Goal: Information Seeking & Learning: Learn about a topic

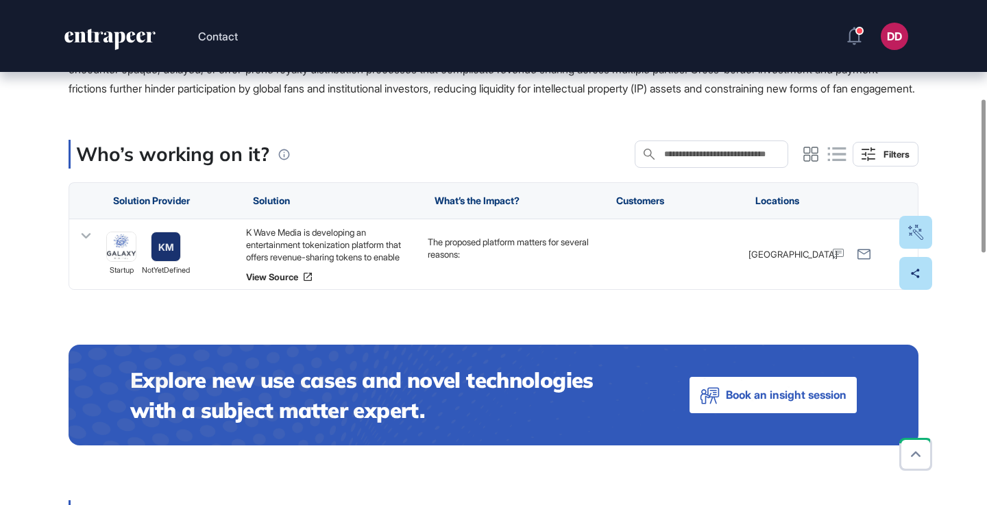
scroll to position [326, 0]
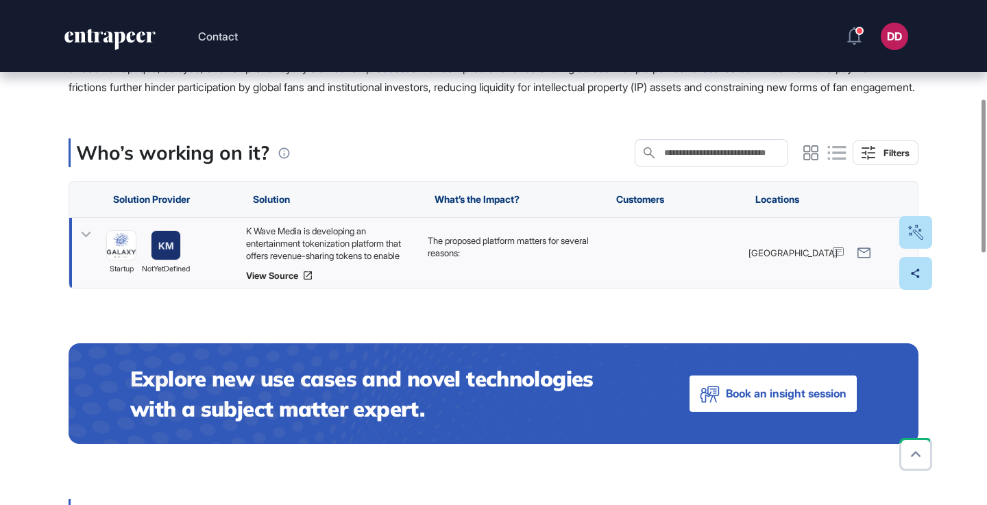
click at [93, 245] on icon at bounding box center [86, 235] width 20 height 20
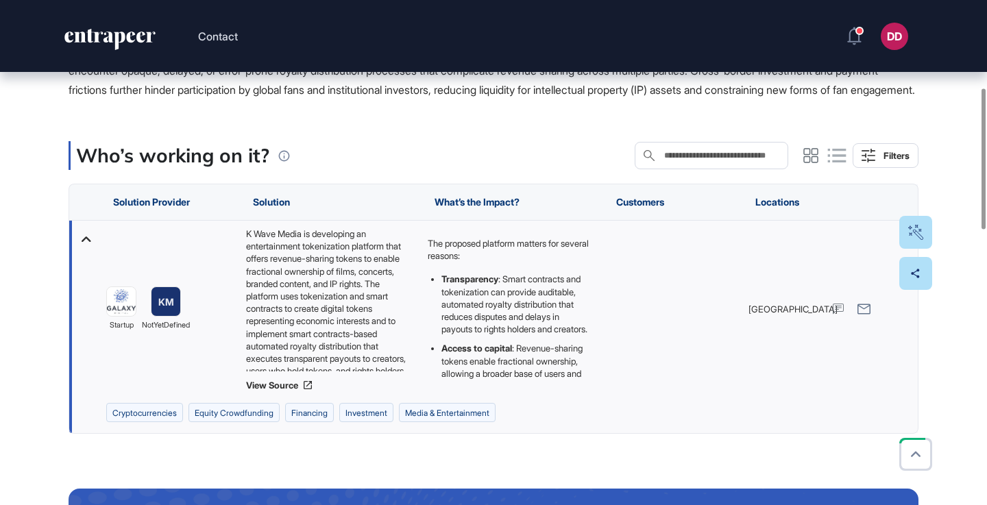
scroll to position [304, 0]
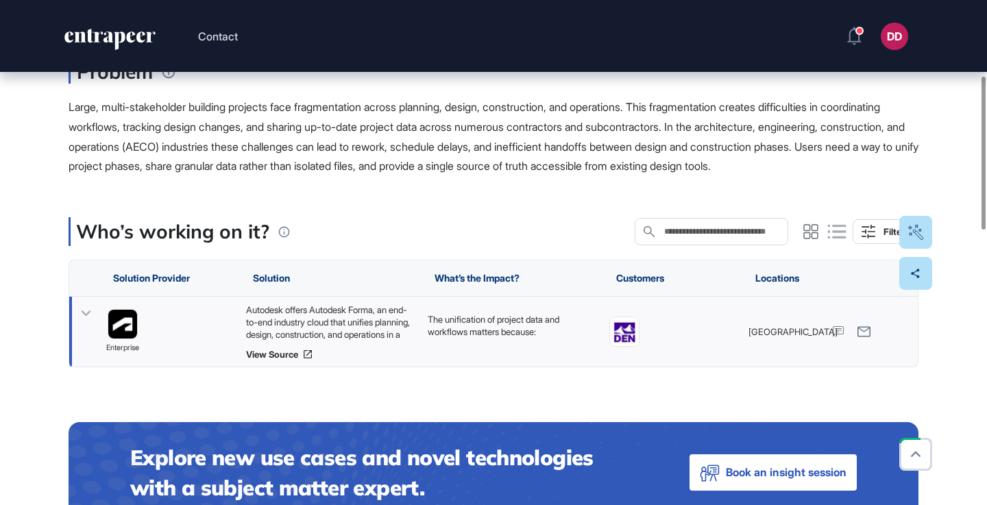
scroll to position [249, 0]
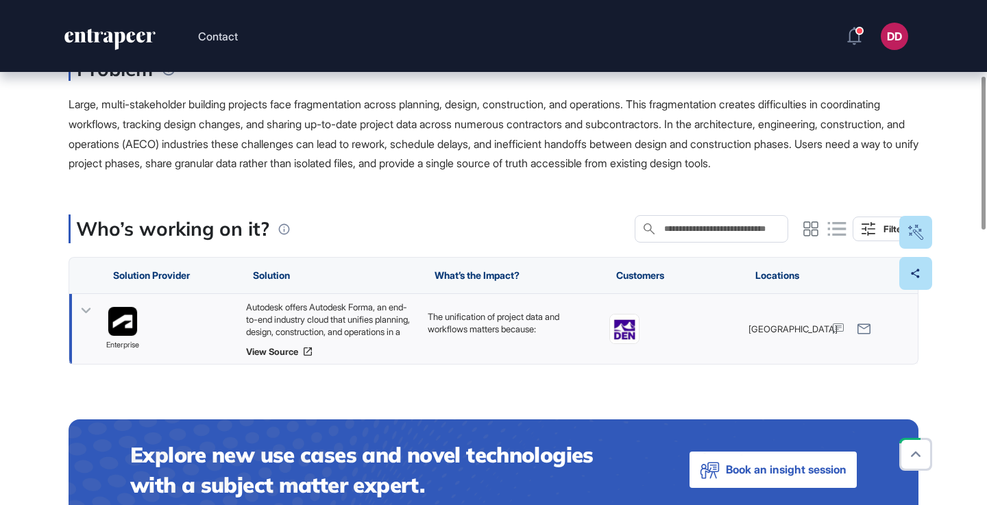
click at [84, 313] on icon at bounding box center [87, 310] width 10 height 5
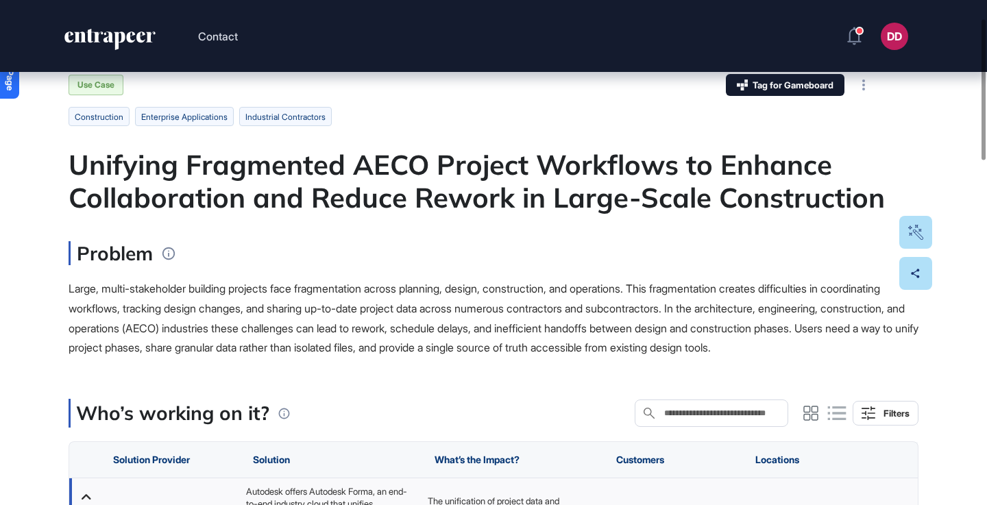
scroll to position [66, 0]
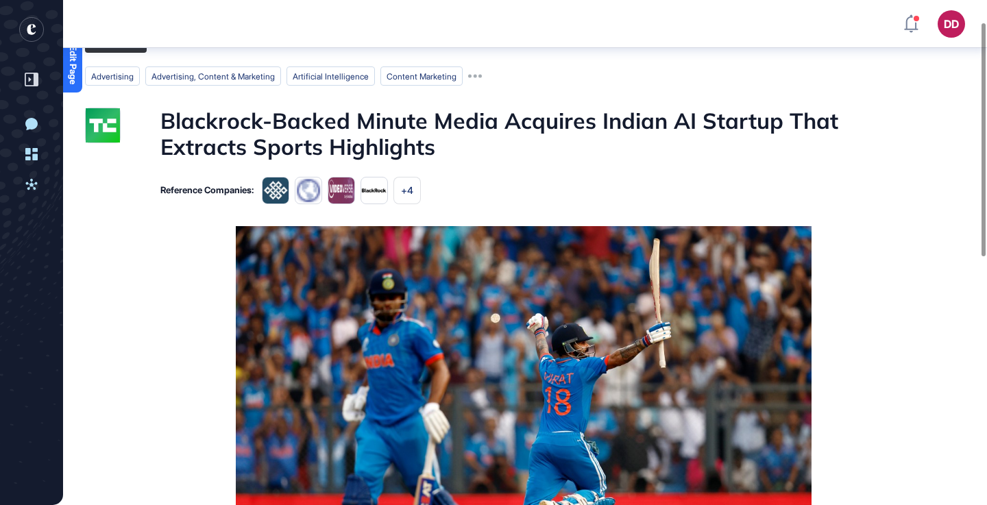
scroll to position [48, 0]
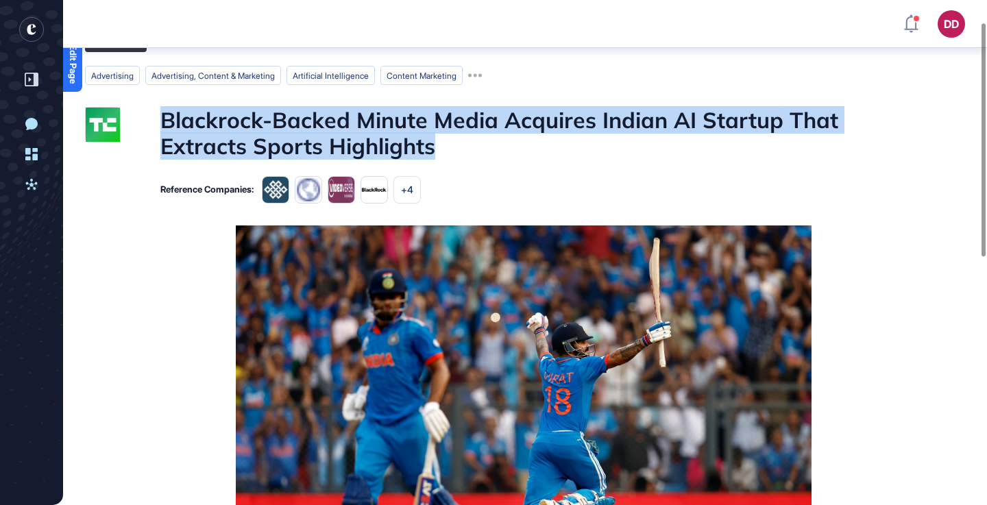
drag, startPoint x: 160, startPoint y: 108, endPoint x: 447, endPoint y: 149, distance: 290.1
click at [447, 149] on div "Blackrock-Backed Minute Media Acquires Indian AI Startup That Extracts Sports H…" at bounding box center [486, 133] width 802 height 53
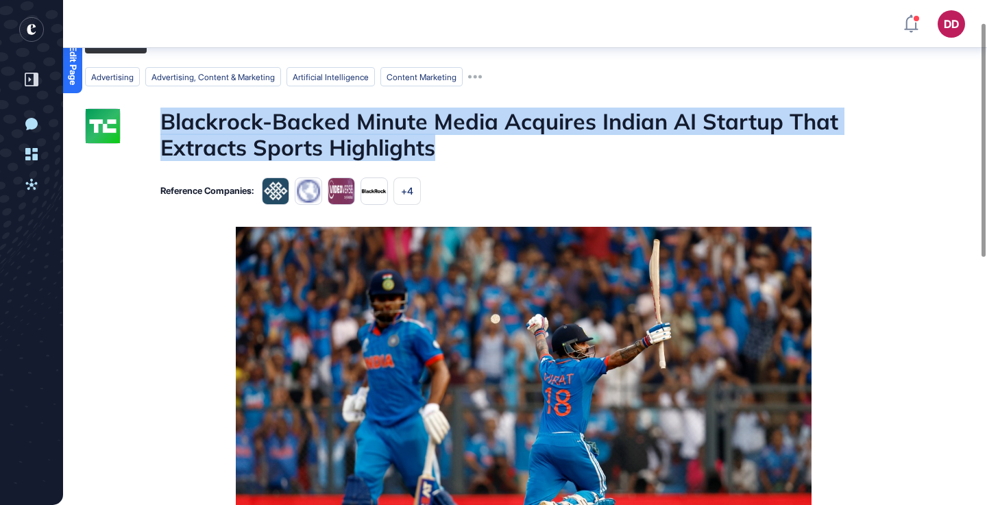
scroll to position [52, 0]
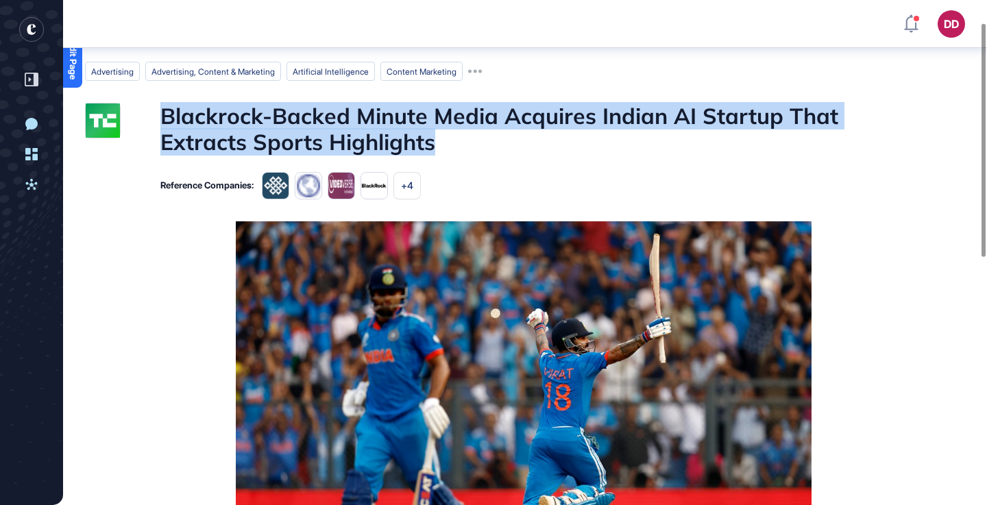
copy h1 "Blackrock-Backed Minute Media Acquires Indian AI Startup That Extracts Sports H…"
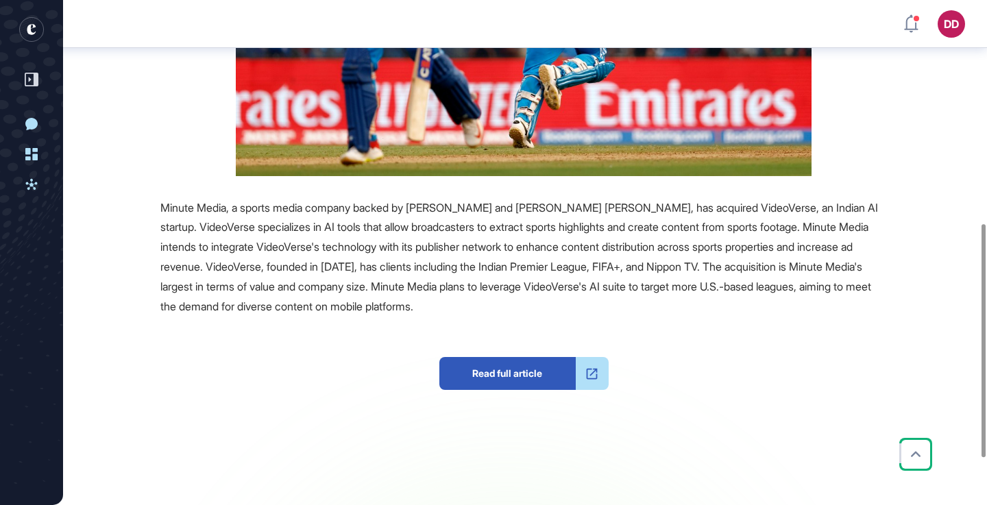
scroll to position [485, 0]
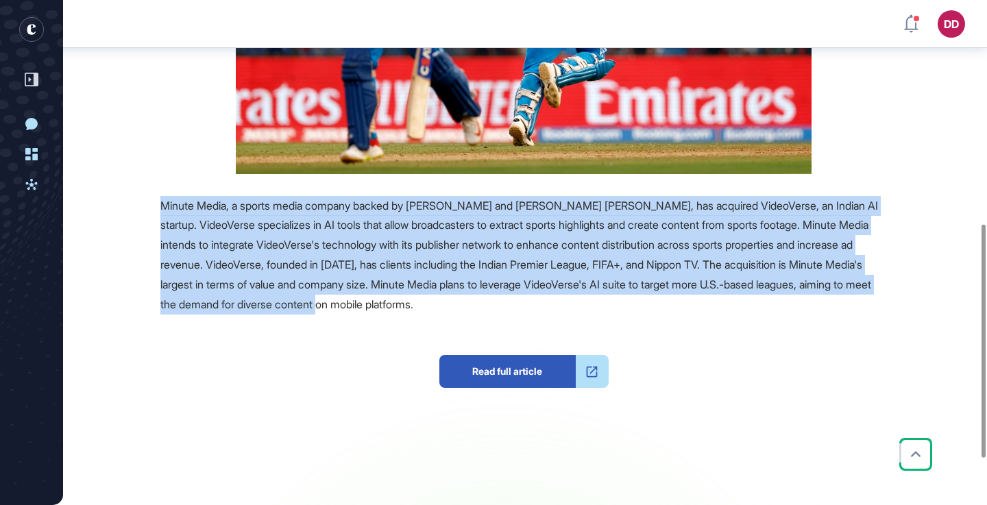
drag, startPoint x: 160, startPoint y: 204, endPoint x: 526, endPoint y: 302, distance: 378.2
click at [526, 302] on div "Minute Media, a sports media company backed by BlackRock and Goldman Sachs, has…" at bounding box center [523, 255] width 726 height 119
copy span "Minute Media, a sports media company backed by BlackRock and Goldman Sachs, has…"
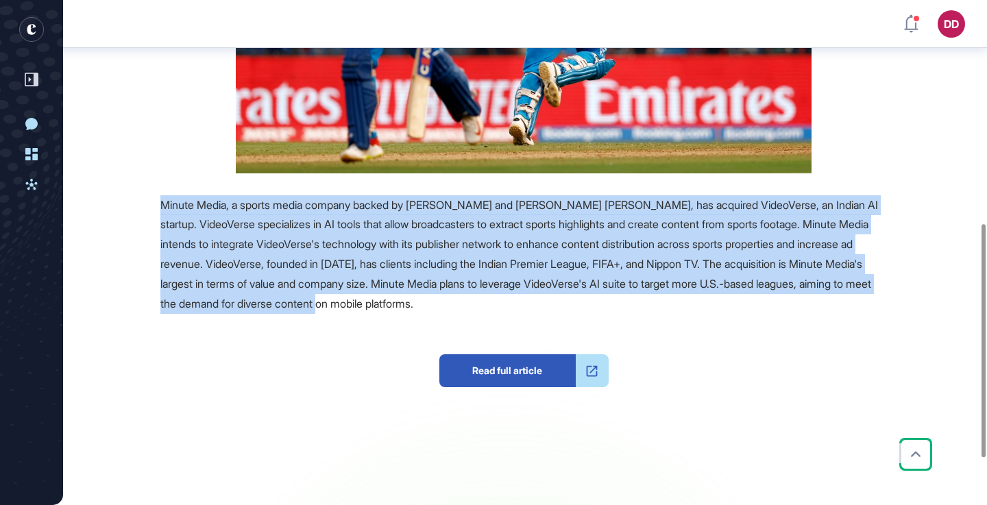
click at [458, 243] on span "Minute Media, a sports media company backed by BlackRock and Goldman Sachs, has…" at bounding box center [519, 254] width 718 height 112
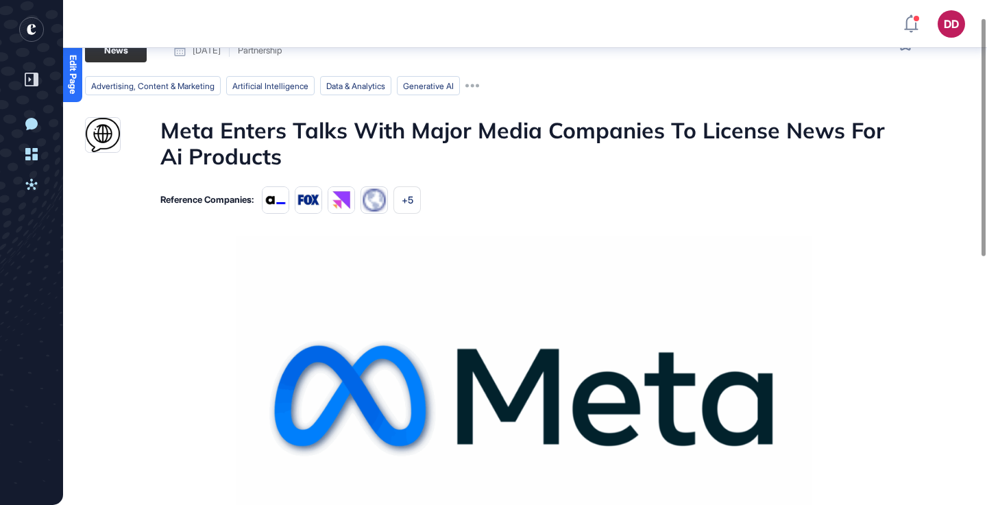
scroll to position [38, 0]
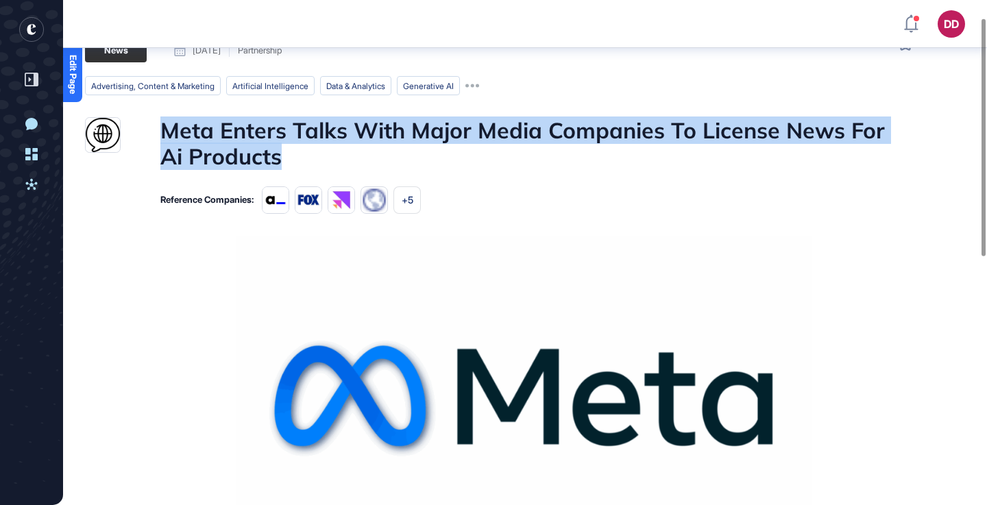
drag, startPoint x: 170, startPoint y: 127, endPoint x: 374, endPoint y: 153, distance: 205.1
click at [376, 153] on div "Meta Enters Talks With Major Media Companies To License News For Ai Products" at bounding box center [486, 143] width 802 height 53
copy h1 "Meta Enters Talks With Major Media Companies To License News For Ai Products"
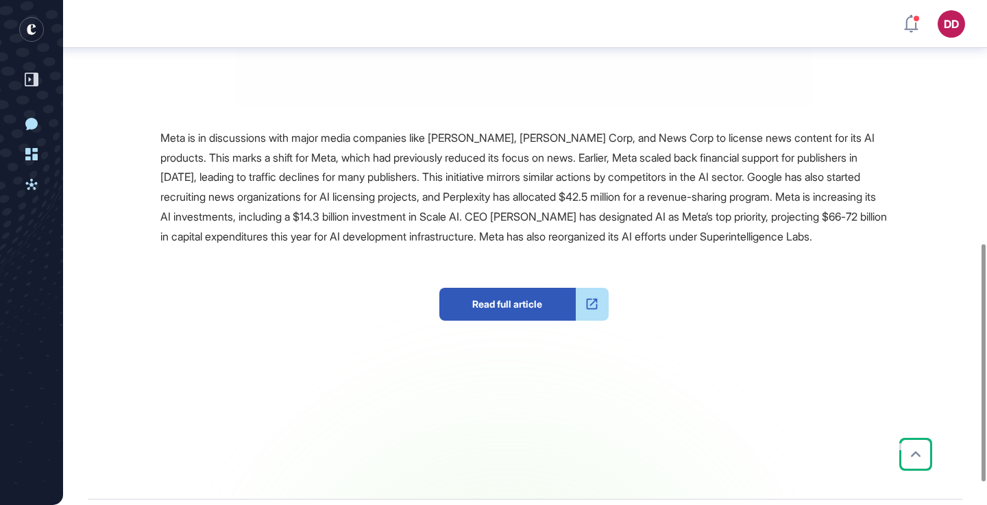
scroll to position [517, 0]
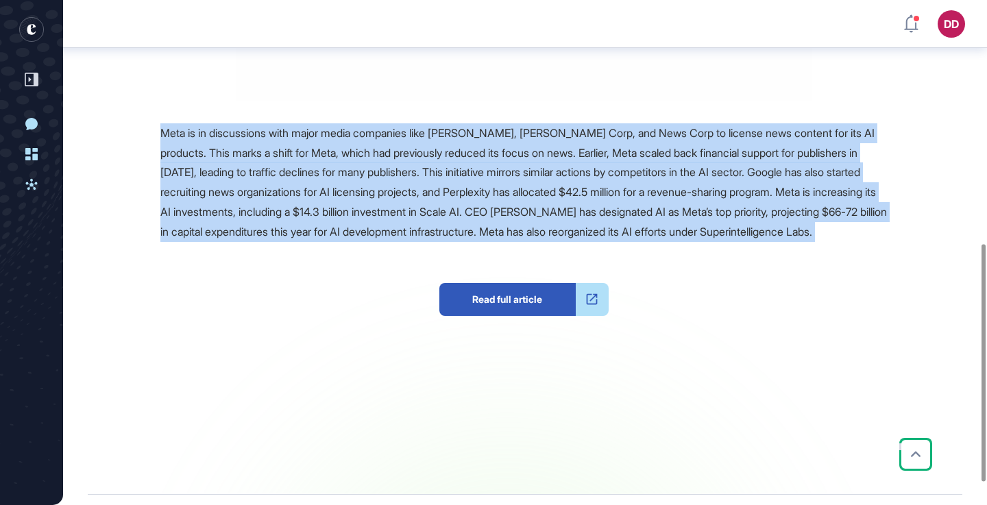
drag, startPoint x: 161, startPoint y: 130, endPoint x: 299, endPoint y: 192, distance: 151.8
click at [384, 261] on div "Meta is in discussions with major media companies like Axel Springer, Fox Corp,…" at bounding box center [523, 246] width 726 height 247
copy span "Meta is in discussions with major media companies like Axel Springer, Fox Corp,…"
click at [369, 265] on div "Read full article" at bounding box center [523, 306] width 726 height 129
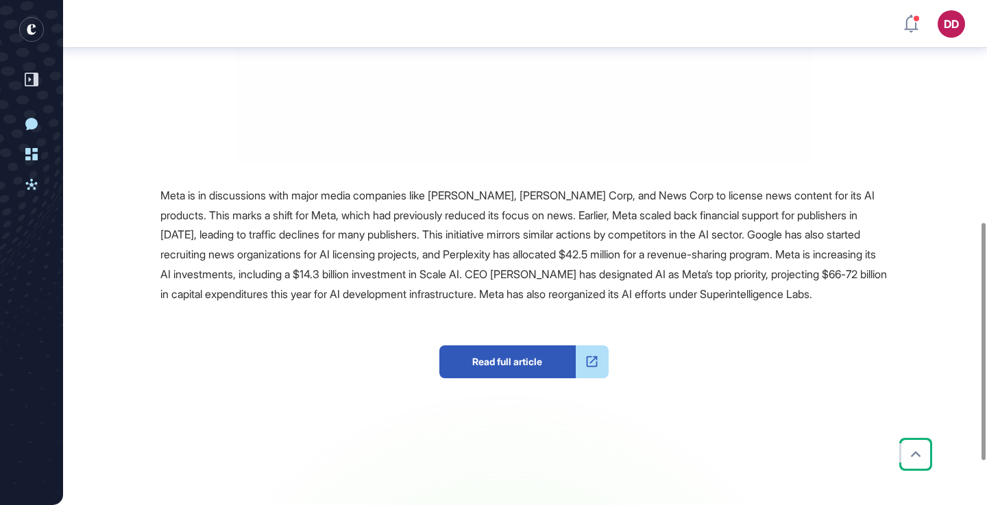
scroll to position [472, 0]
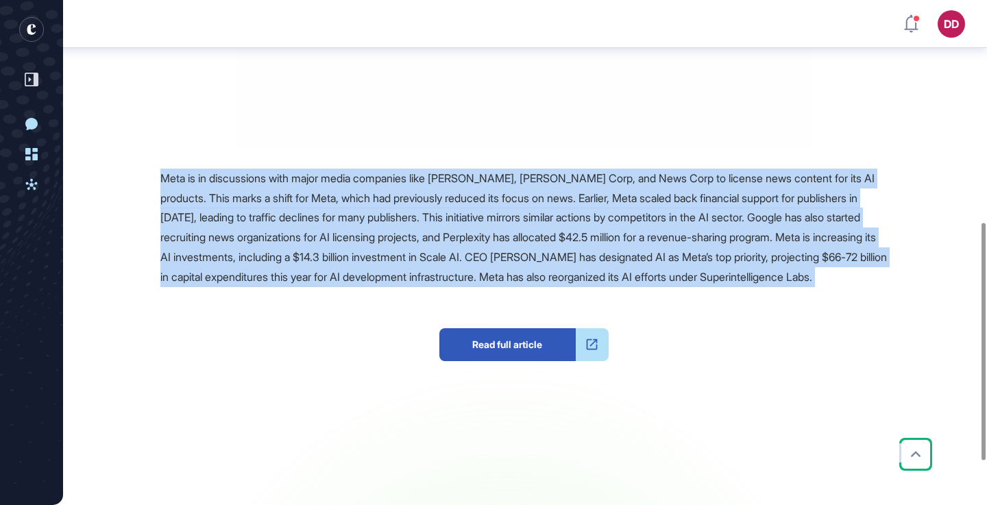
drag, startPoint x: 161, startPoint y: 177, endPoint x: 373, endPoint y: 319, distance: 255.3
click at [373, 319] on div "Meta is in discussions with major media companies like Axel Springer, Fox Corp,…" at bounding box center [523, 292] width 726 height 247
copy span "Meta is in discussions with major media companies like Axel Springer, Fox Corp,…"
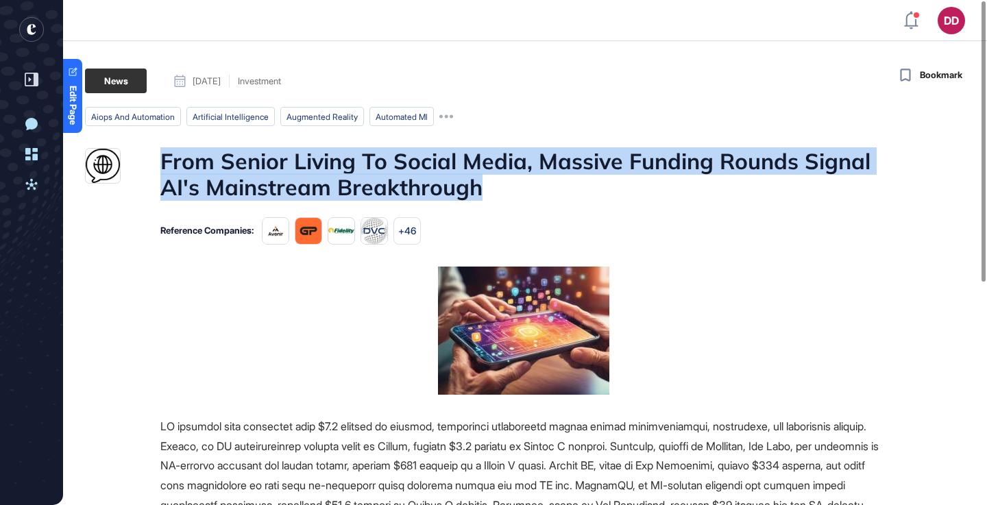
drag, startPoint x: 159, startPoint y: 158, endPoint x: 497, endPoint y: 184, distance: 338.9
click at [497, 184] on div "From Senior Living To Social Media, Massive Funding Rounds Signal AI's Mainstre…" at bounding box center [486, 174] width 802 height 53
copy h1 "From Senior Living To Social Media, Massive Funding Rounds Signal AI's Mainstre…"
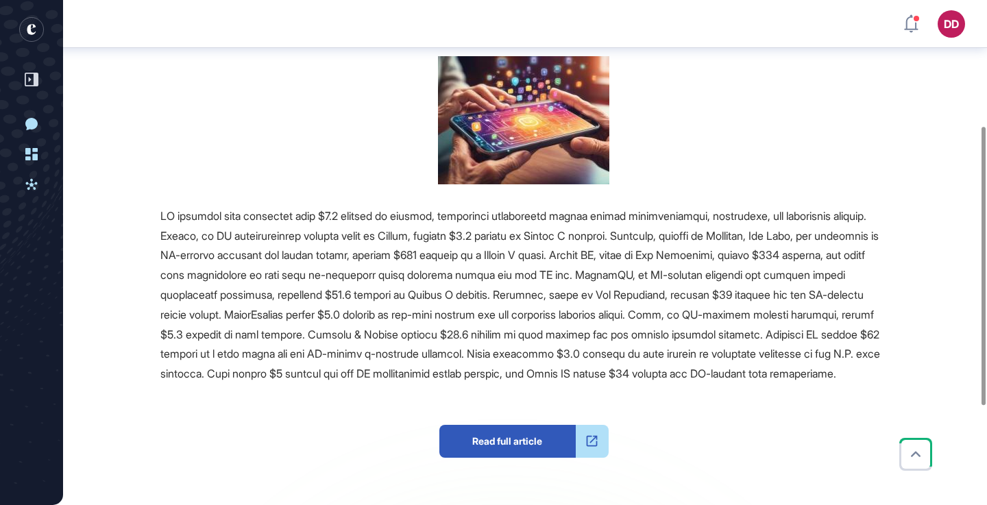
scroll to position [228, 0]
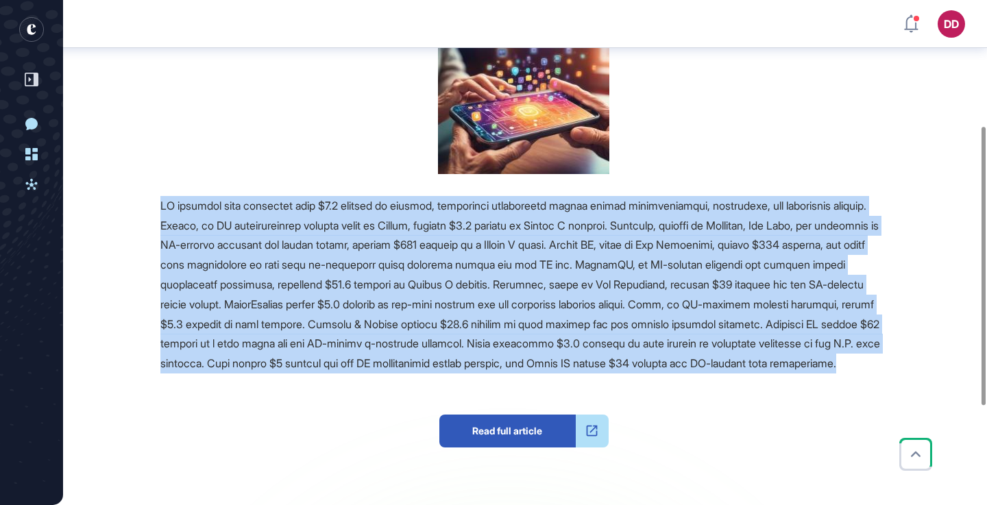
drag, startPoint x: 160, startPoint y: 202, endPoint x: 340, endPoint y: 387, distance: 257.3
click at [340, 374] on div at bounding box center [523, 285] width 726 height 178
copy span "AI startups have attracted over $1.5 billion in funding, indicating significant…"
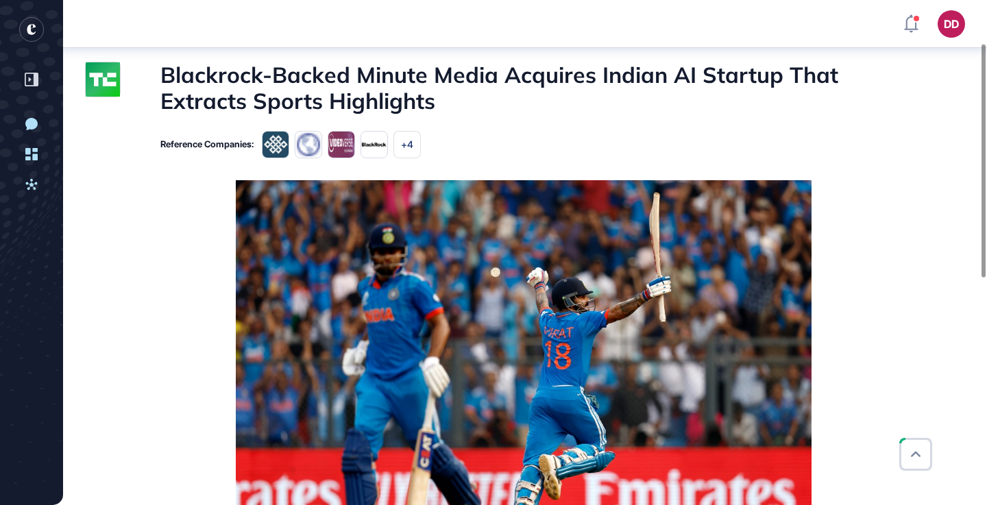
scroll to position [94, 0]
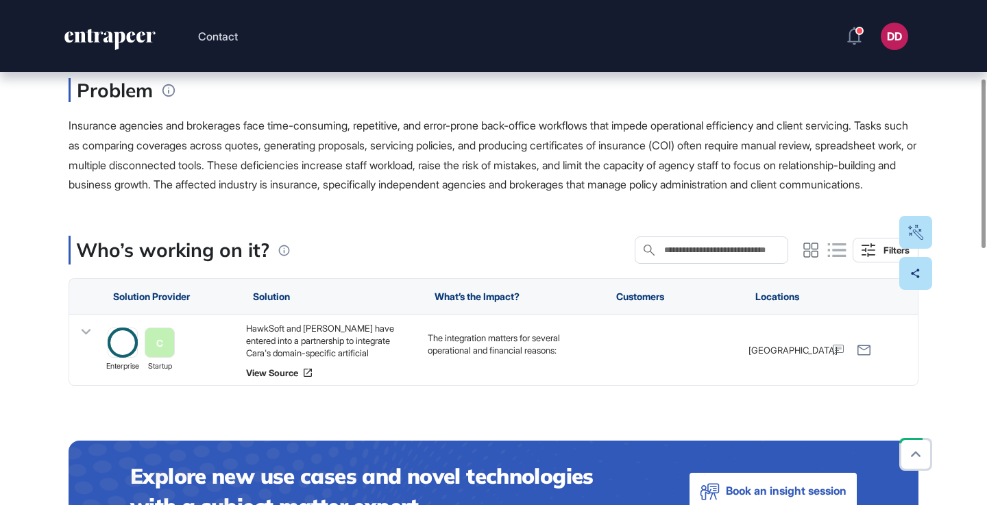
scroll to position [234, 0]
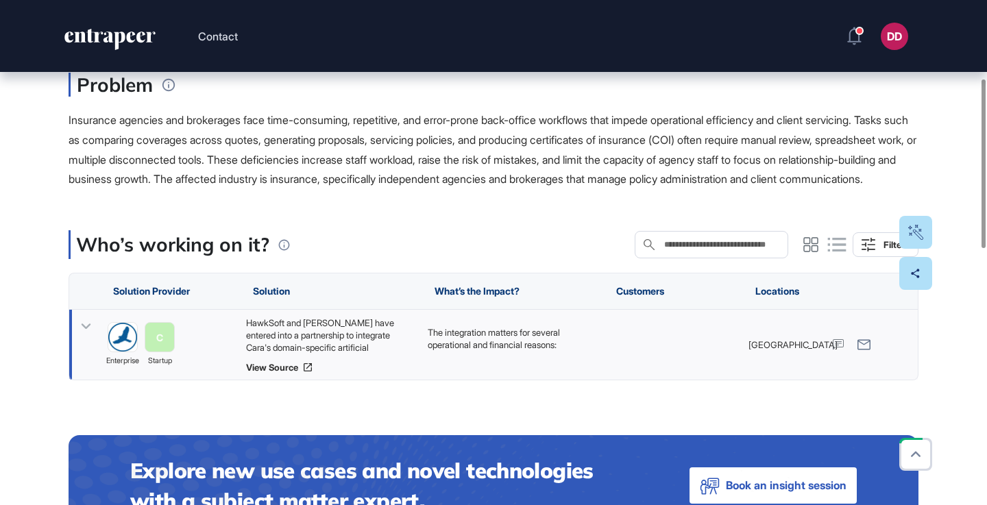
click at [90, 336] on icon at bounding box center [86, 327] width 20 height 20
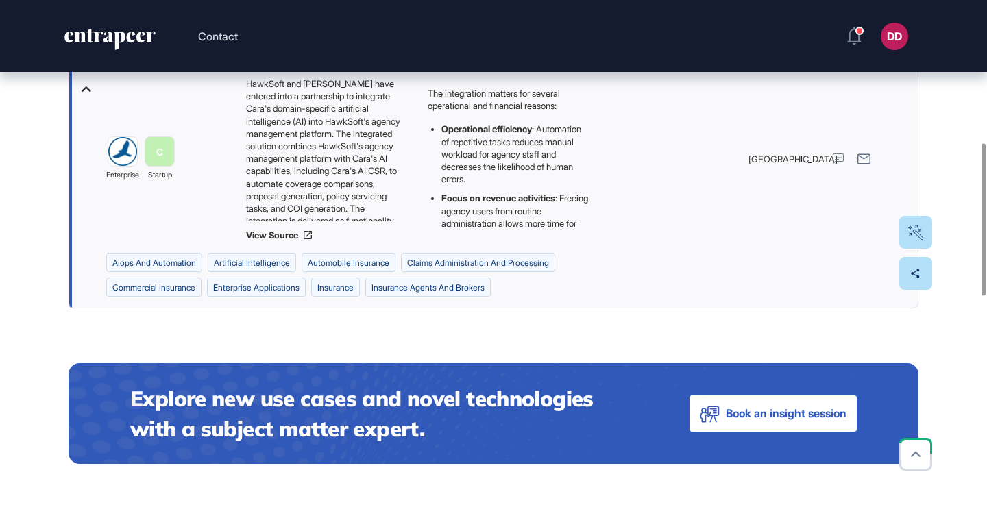
scroll to position [474, 0]
click at [131, 352] on div "Who’s working on it? Search in Who’s working on it? Filters Solution Provider S…" at bounding box center [494, 495] width 850 height 1011
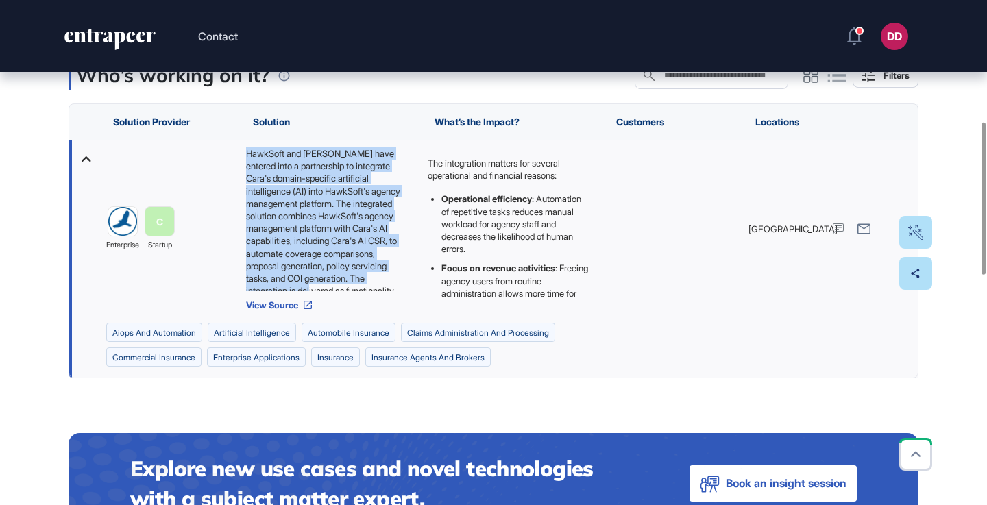
scroll to position [106, 0]
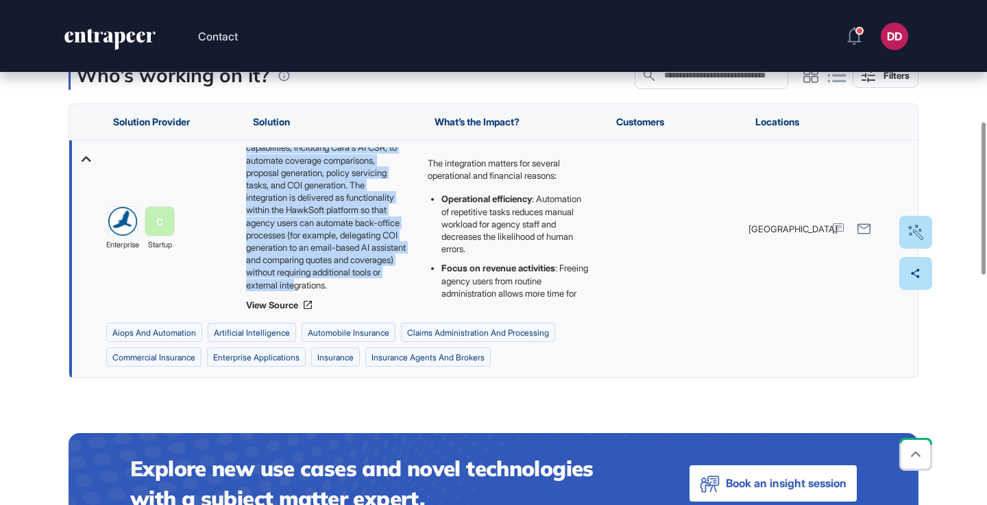
drag, startPoint x: 245, startPoint y: 170, endPoint x: 365, endPoint y: 303, distance: 179.1
click at [365, 291] on div "HawkSoft and Cara have entered into a partnership to integrate Cara's domain-sp…" at bounding box center [330, 219] width 168 height 144
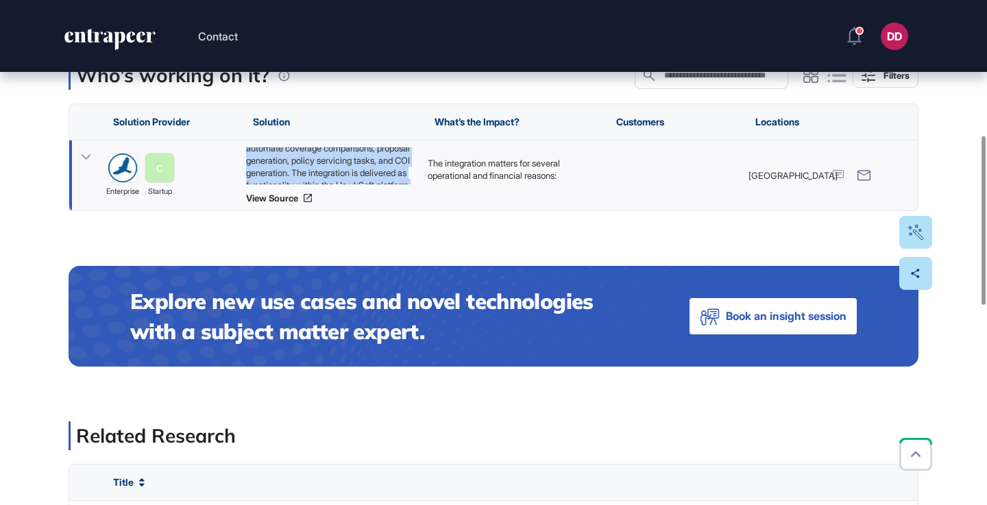
copy div "HawkSoft and Cara have entered into a partnership to integrate Cara's domain-sp…"
click at [85, 167] on icon at bounding box center [86, 157] width 20 height 20
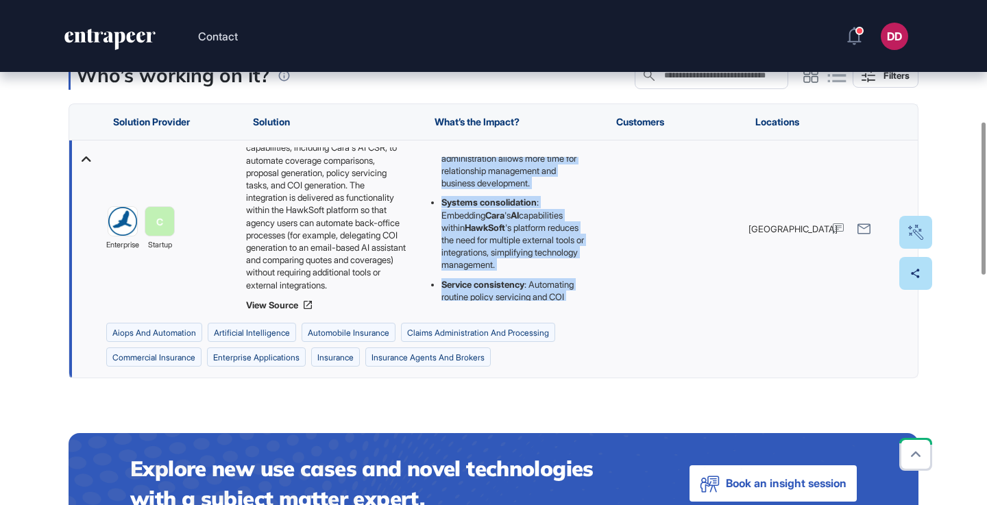
scroll to position [210, 0]
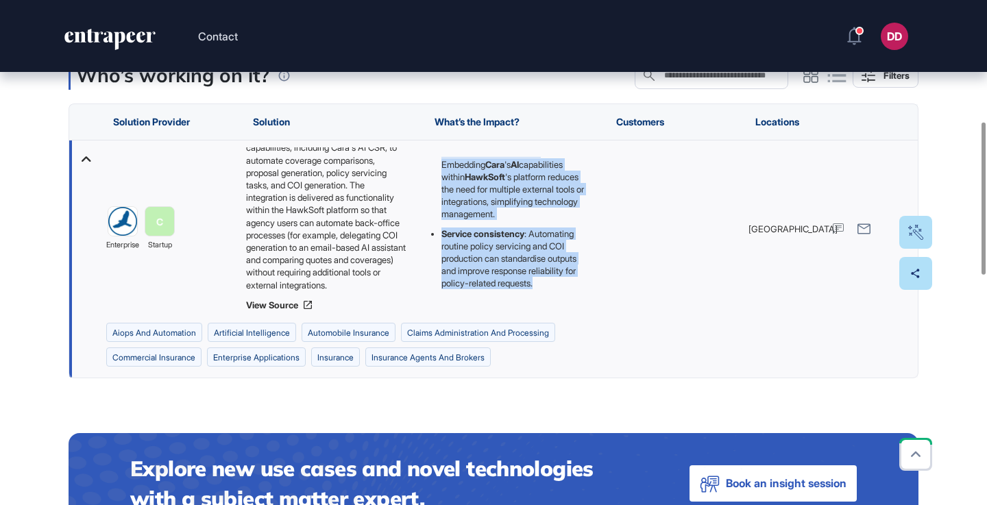
drag, startPoint x: 428, startPoint y: 178, endPoint x: 541, endPoint y: 321, distance: 182.4
click at [543, 317] on div "The integration matters for several operational and financial reasons: Operatio…" at bounding box center [512, 228] width 182 height 177
copy div "The integration matters for several operational and financial reasons: Operatio…"
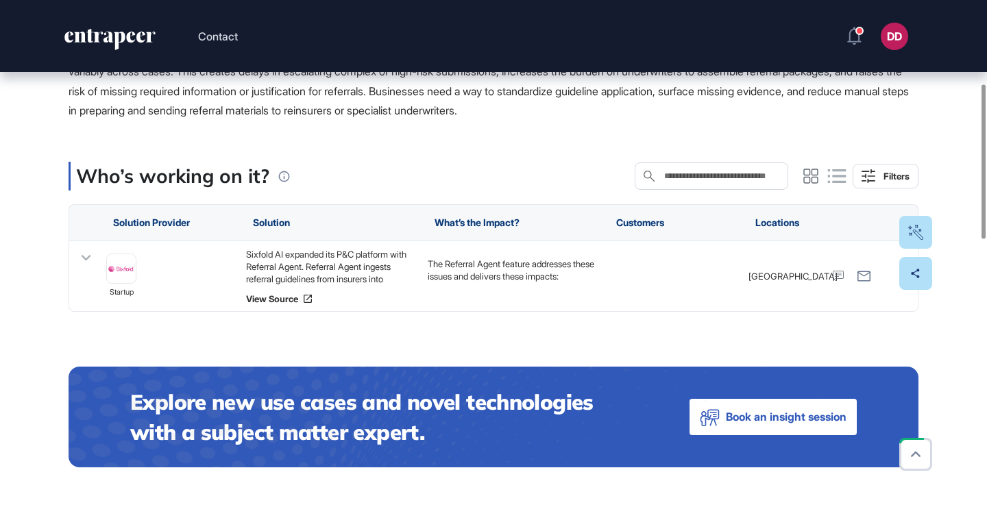
scroll to position [318, 0]
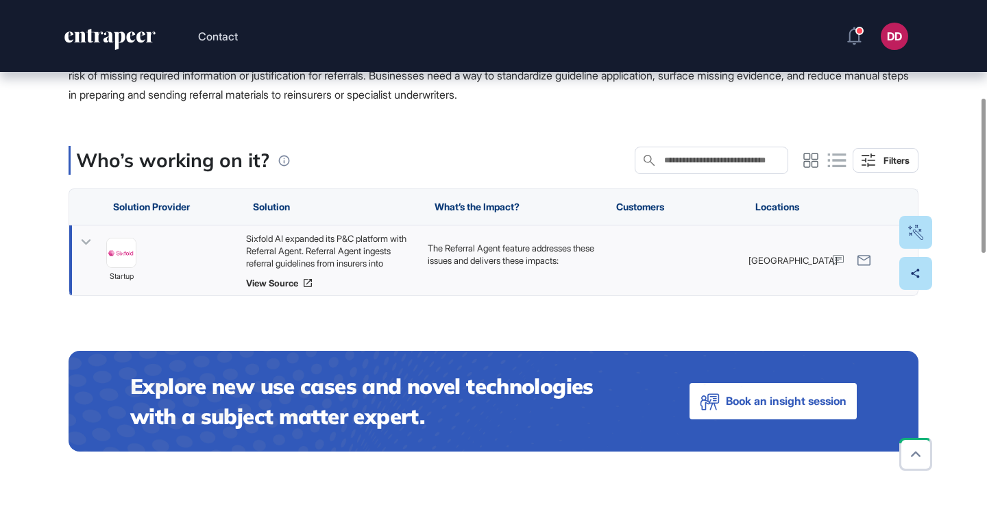
click at [84, 242] on icon at bounding box center [87, 241] width 10 height 5
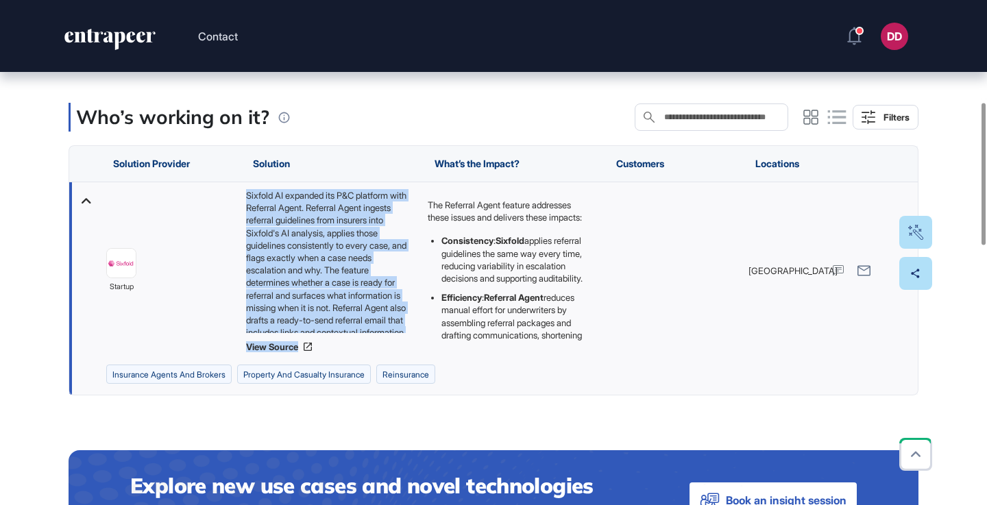
scroll to position [80, 0]
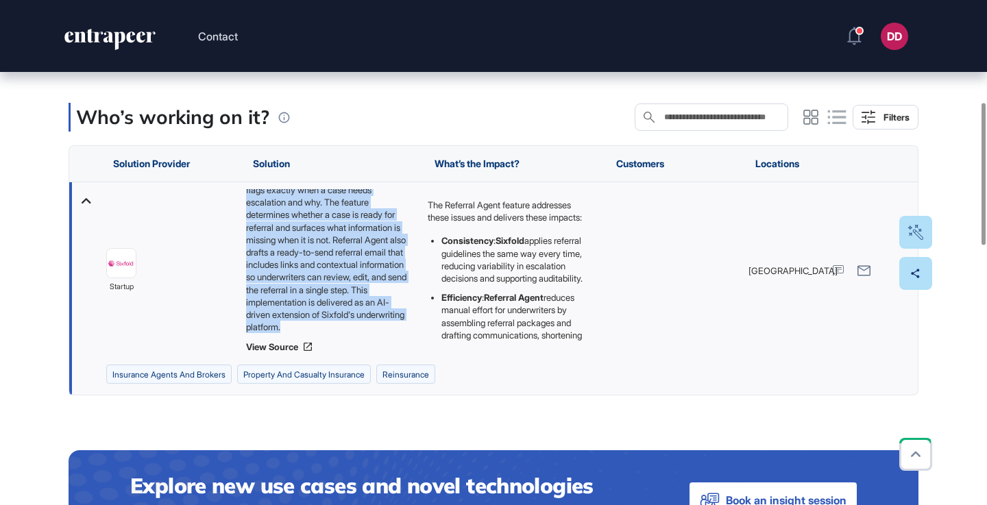
drag, startPoint x: 243, startPoint y: 192, endPoint x: 386, endPoint y: 330, distance: 198.7
click at [386, 330] on div "Sixfold AI expanded its P&C platform with Referral Agent. Referral Agent ingest…" at bounding box center [330, 270] width 182 height 177
copy div "Sixfold AI expanded its P&C platform with Referral Agent. Referral Agent ingest…"
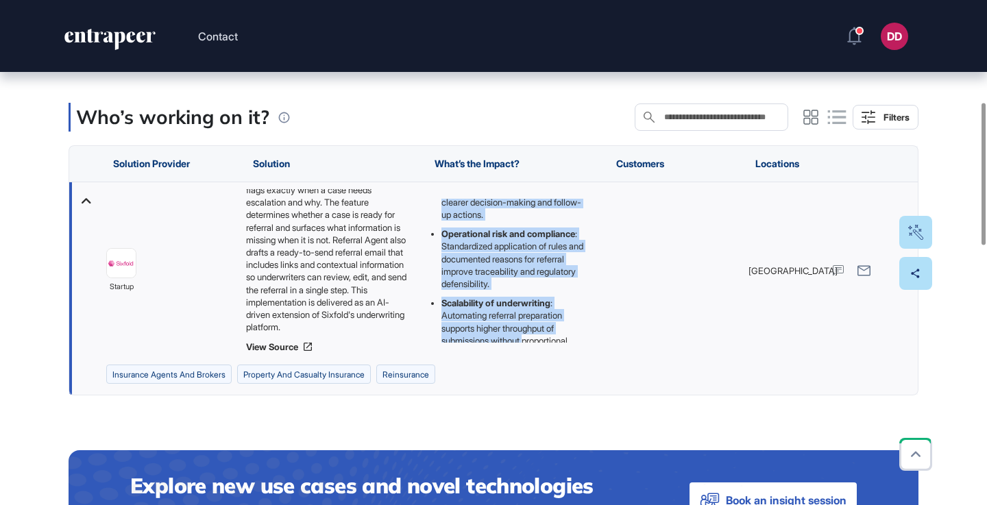
scroll to position [280, 0]
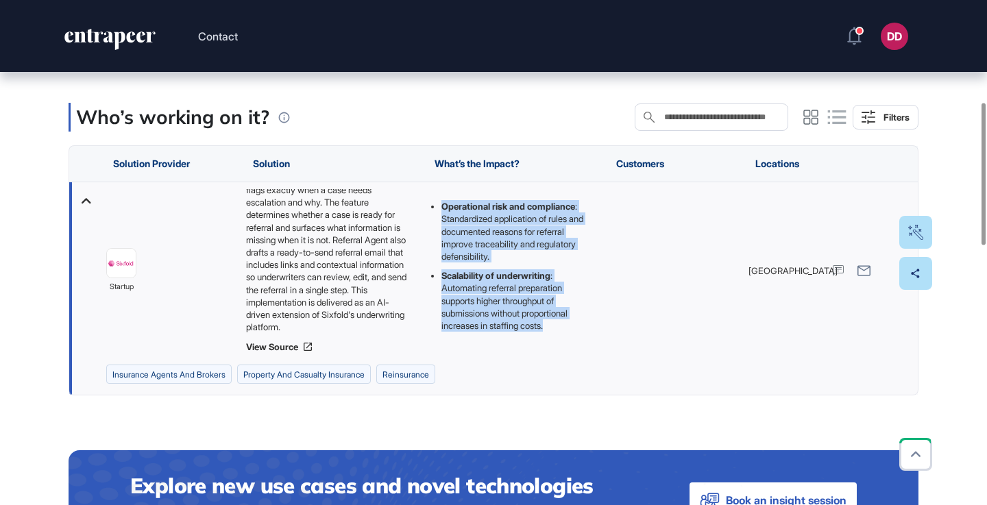
drag, startPoint x: 426, startPoint y: 201, endPoint x: 575, endPoint y: 325, distance: 193.2
click at [575, 325] on div "The Referral Agent feature addresses these issues and delivers these impacts: C…" at bounding box center [512, 270] width 182 height 177
copy div "The Referral Agent feature addresses these issues and delivers these impacts: C…"
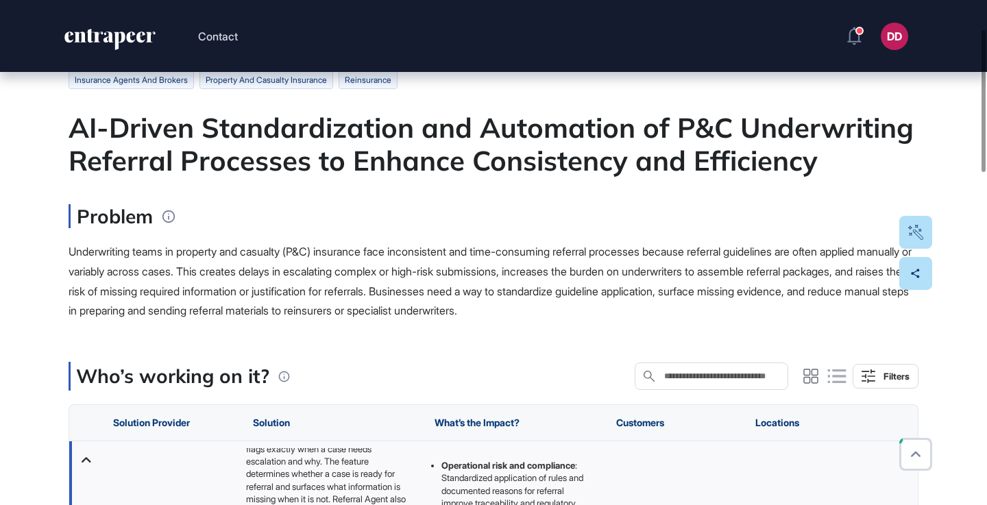
scroll to position [0, 0]
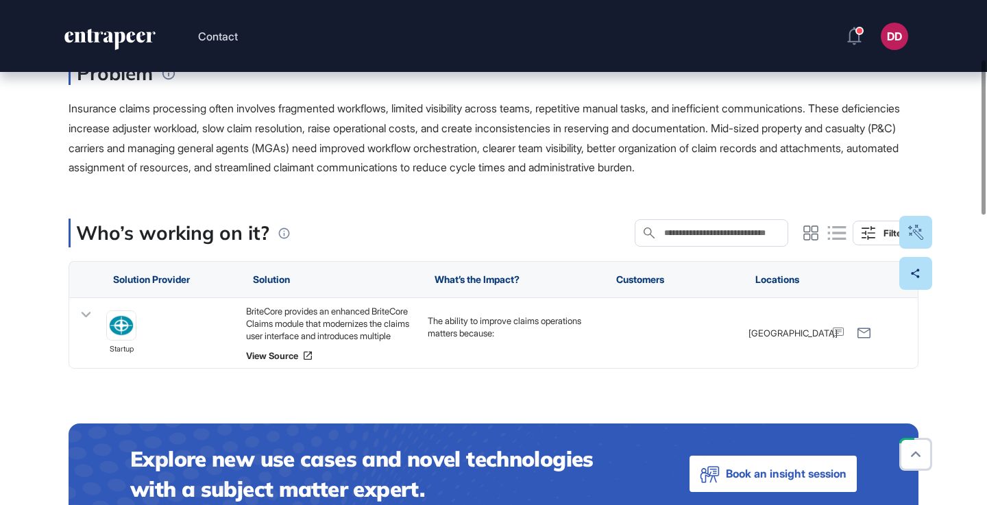
scroll to position [246, 0]
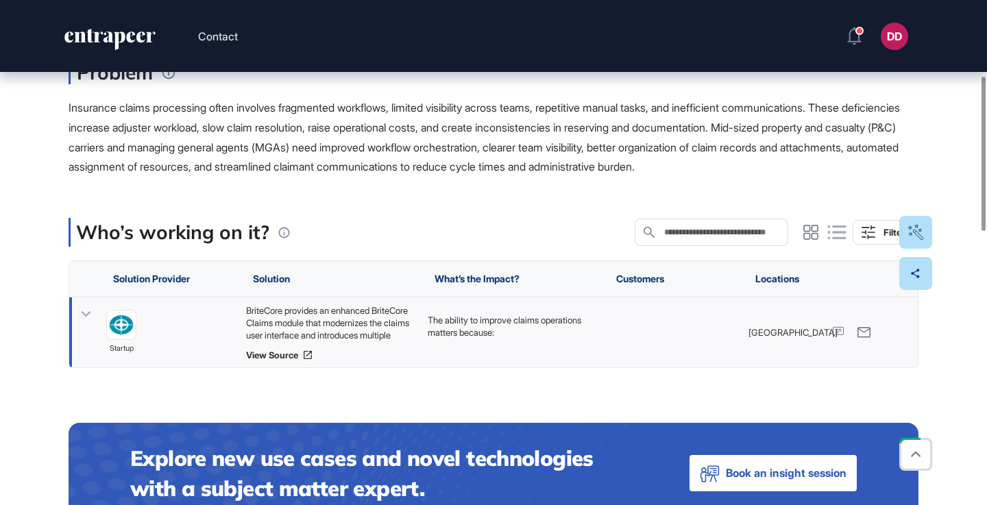
click at [88, 315] on icon at bounding box center [86, 314] width 20 height 20
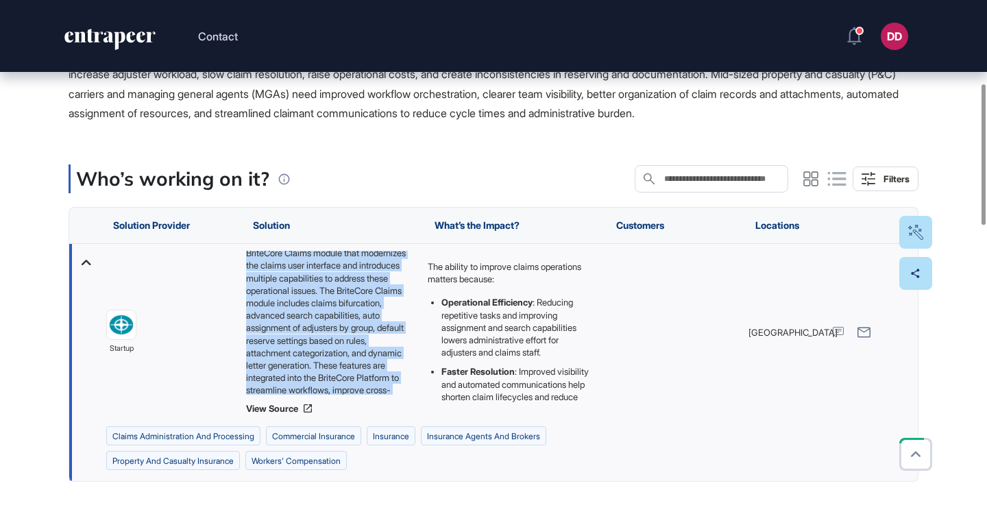
scroll to position [68, 0]
drag, startPoint x: 246, startPoint y: 255, endPoint x: 393, endPoint y: 401, distance: 206.9
click at [393, 401] on div "BriteCore provides an enhanced BriteCore Claims module that modernizes the clai…" at bounding box center [330, 332] width 168 height 163
copy div "BriteCore provides an enhanced BriteCore Claims module that modernizes the clai…"
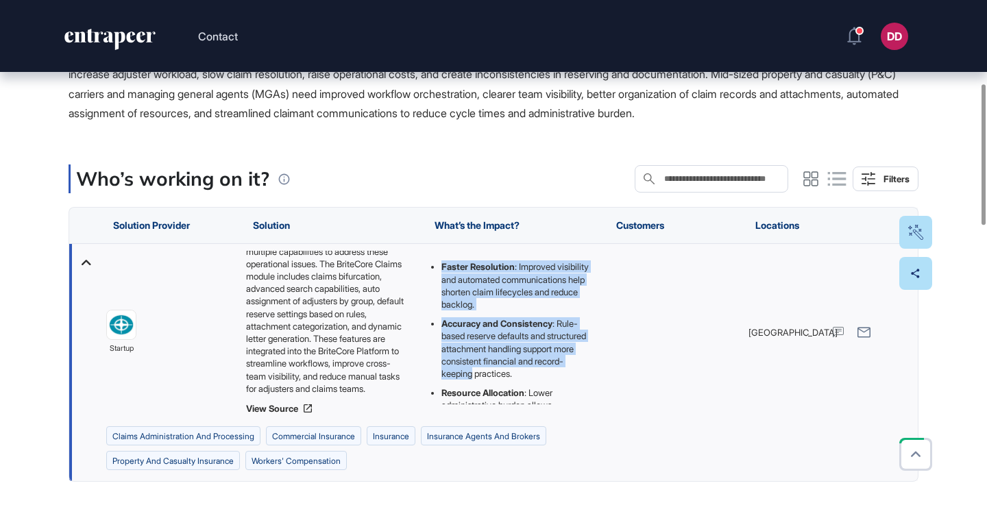
scroll to position [198, 0]
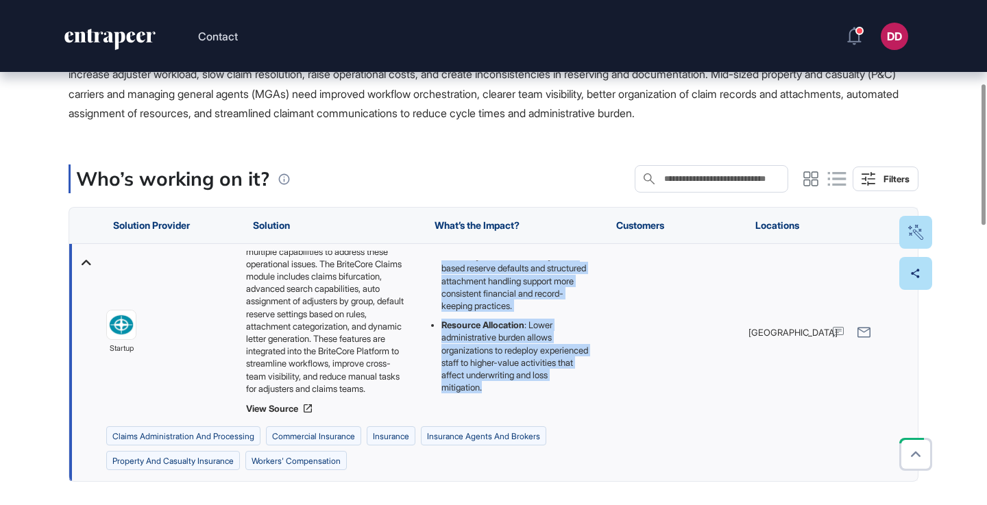
drag, startPoint x: 426, startPoint y: 263, endPoint x: 522, endPoint y: 413, distance: 177.2
click at [522, 413] on div "The ability to improve claims operations matters because: Operational Efficienc…" at bounding box center [512, 332] width 182 height 177
copy div "The ability to improve claims operations matters because: Operational Efficienc…"
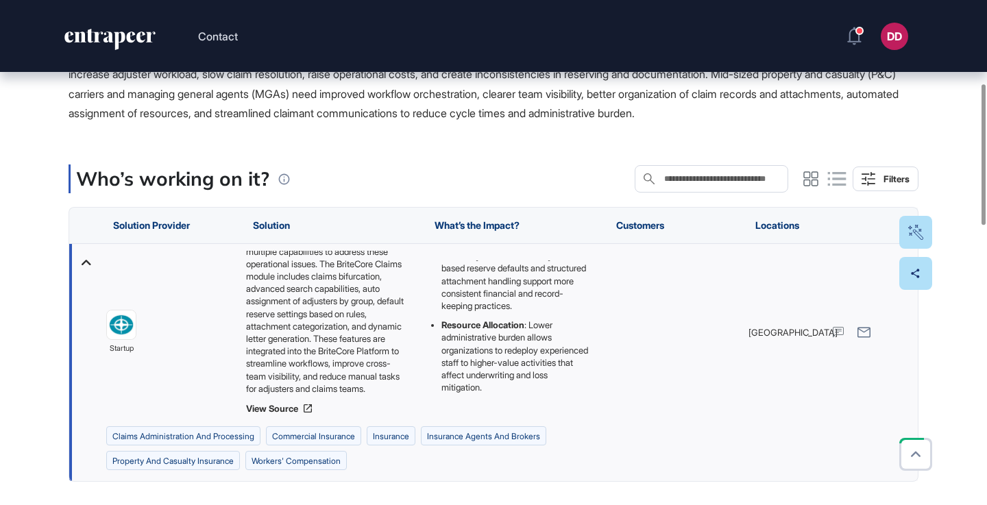
click at [407, 167] on div "Who’s working on it? Search in Who’s working on it? Filters" at bounding box center [494, 178] width 850 height 29
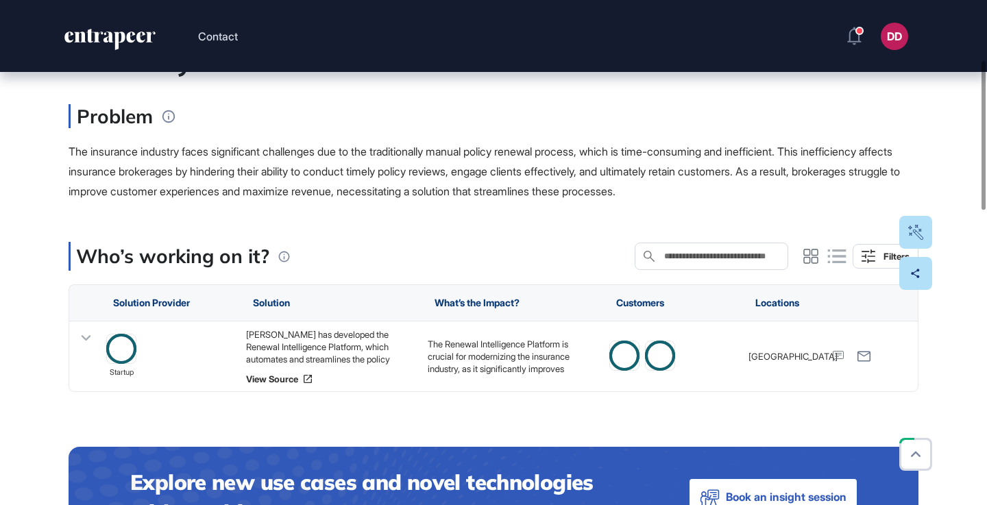
scroll to position [203, 0]
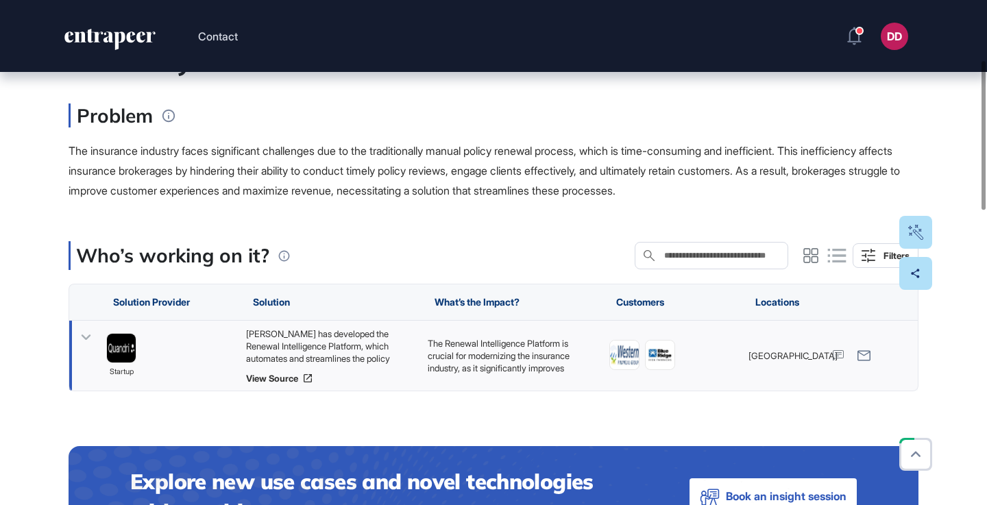
click at [85, 342] on icon at bounding box center [86, 338] width 20 height 20
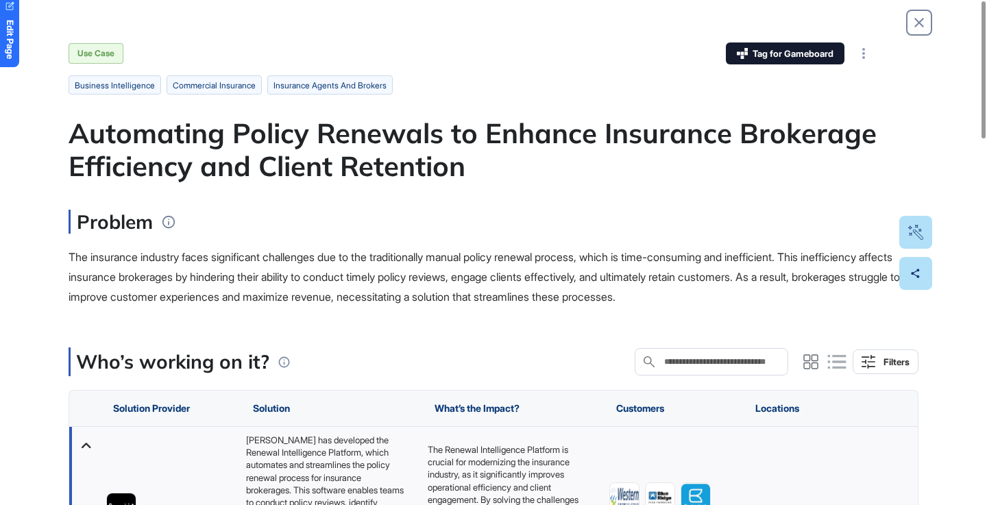
scroll to position [0, 0]
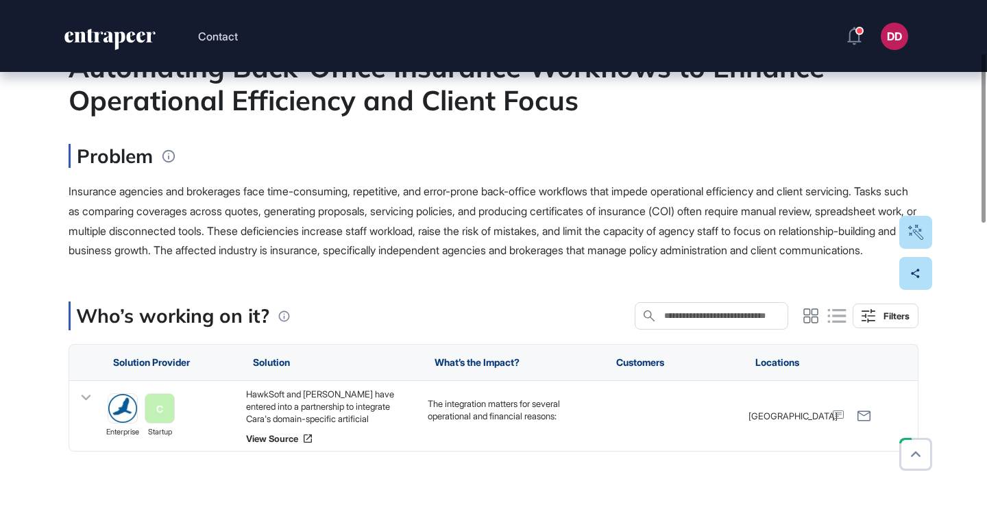
scroll to position [163, 0]
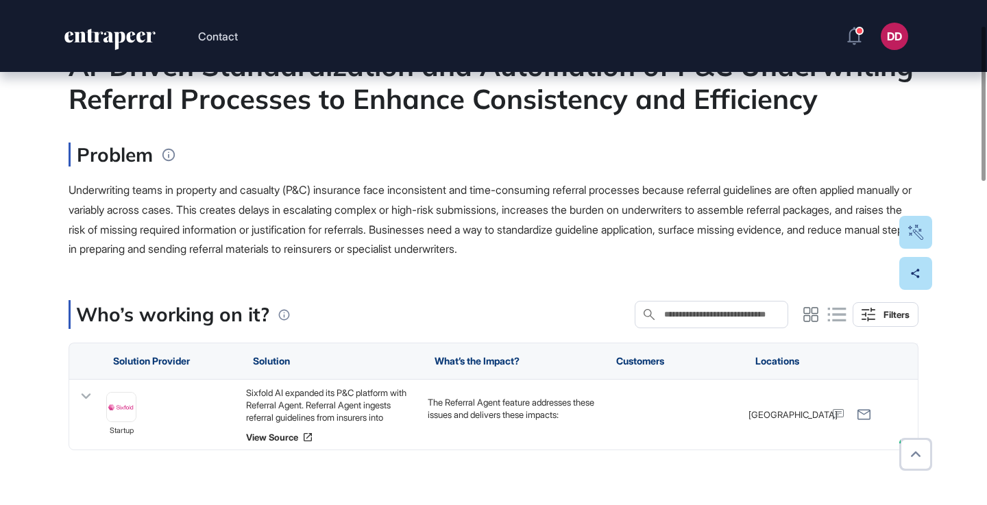
scroll to position [170, 0]
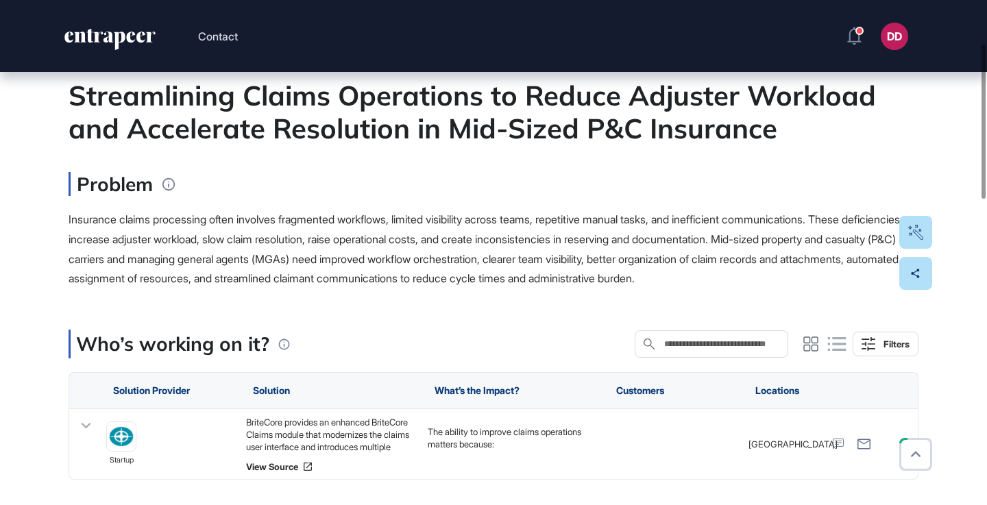
scroll to position [157, 0]
